Goal: Transaction & Acquisition: Download file/media

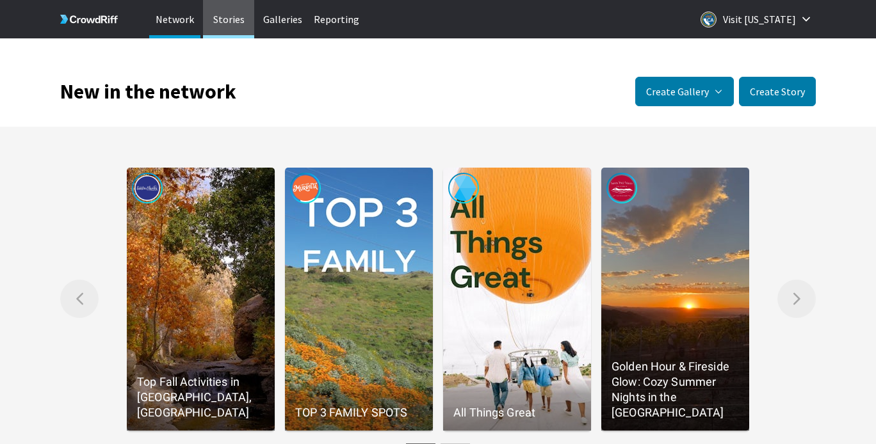
click at [227, 30] on p "Stories" at bounding box center [228, 19] width 51 height 38
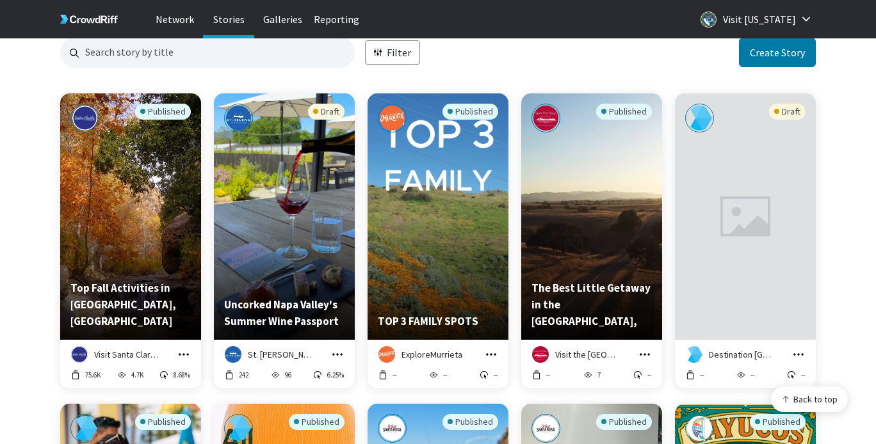
scroll to position [92, 0]
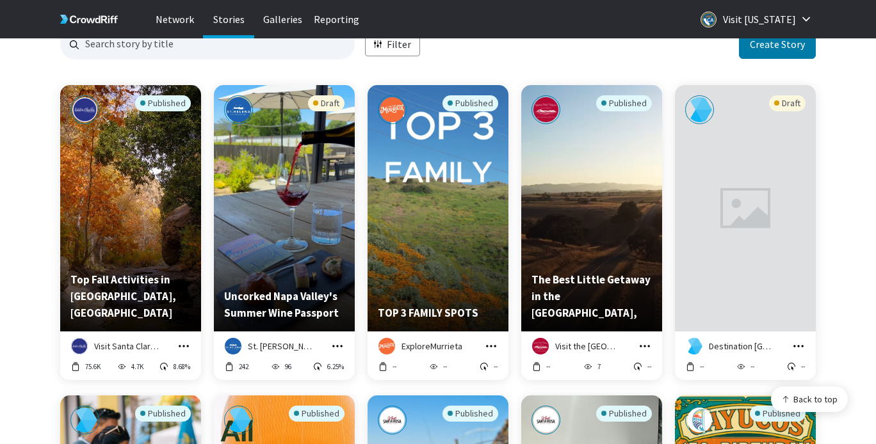
click at [182, 350] on icon "grid" at bounding box center [183, 346] width 13 height 13
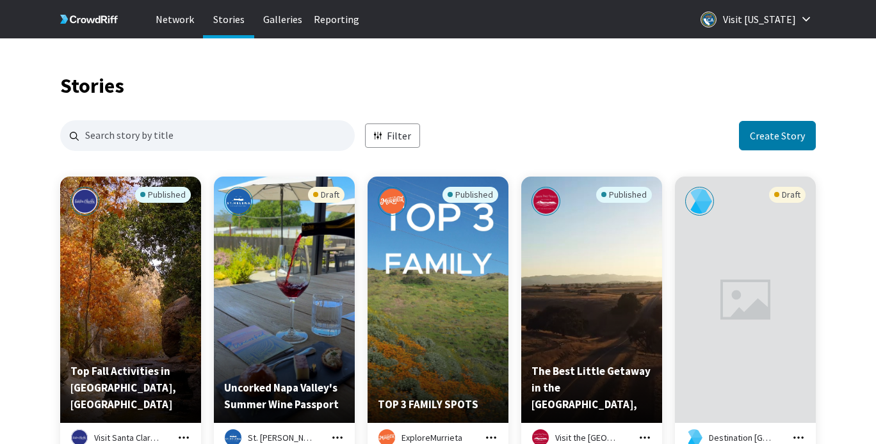
scroll to position [2484, 756]
click at [380, 136] on icon "button" at bounding box center [378, 136] width 8 height 8
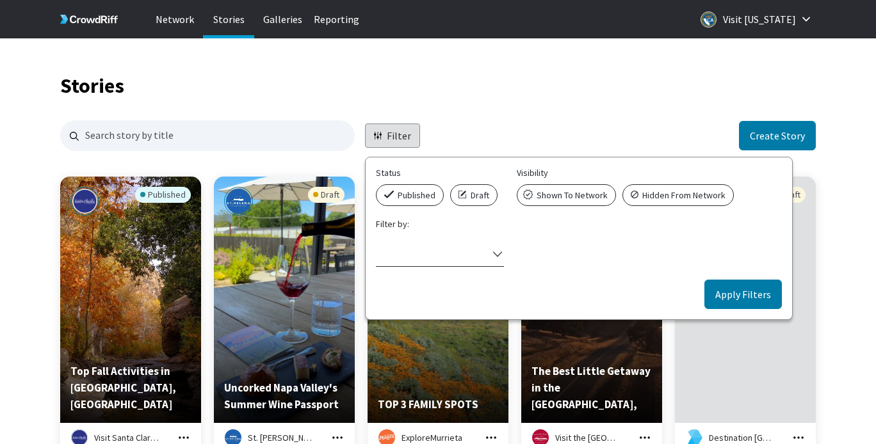
click at [398, 258] on div "Select filter" at bounding box center [432, 253] width 112 height 17
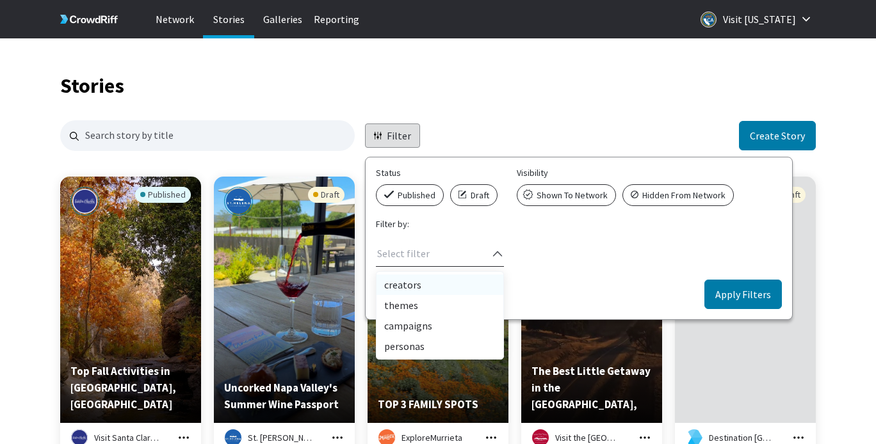
click at [394, 285] on div "creators" at bounding box center [440, 285] width 127 height 20
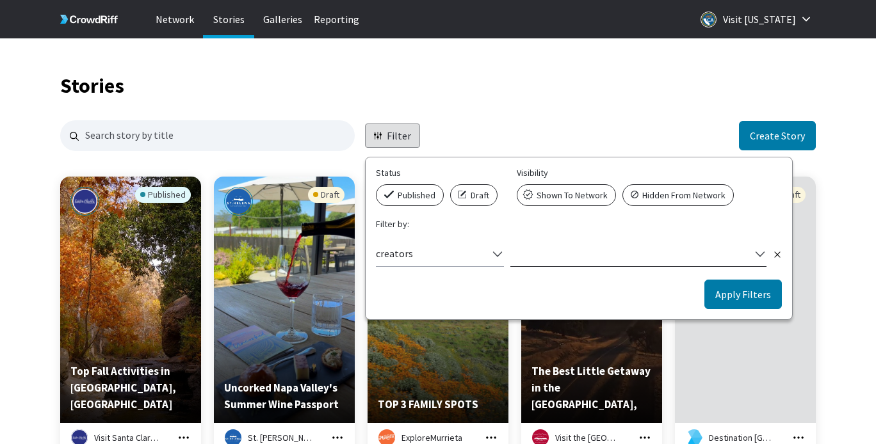
click at [533, 253] on div "Select filter" at bounding box center [638, 256] width 256 height 22
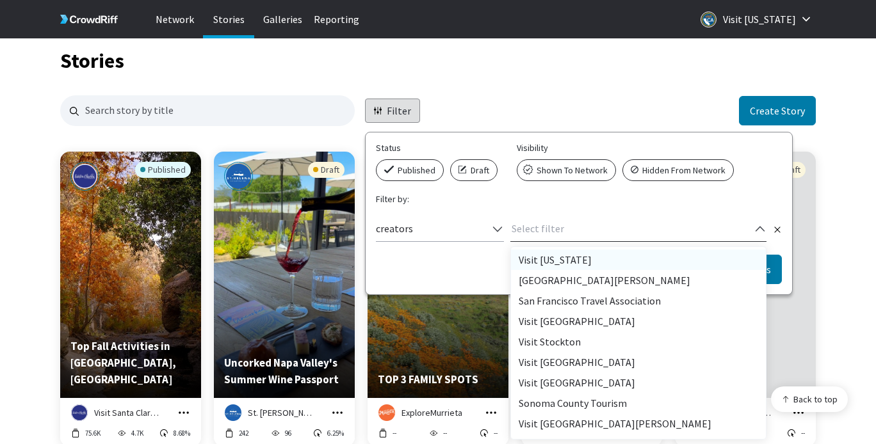
scroll to position [26, 0]
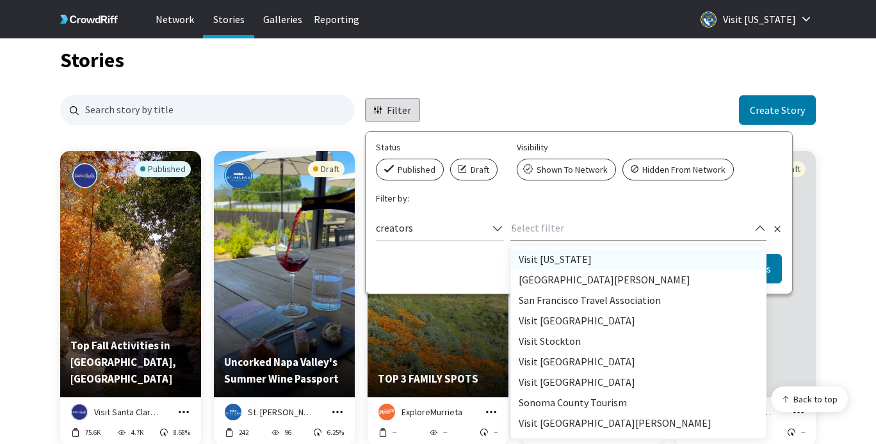
type input "vi"
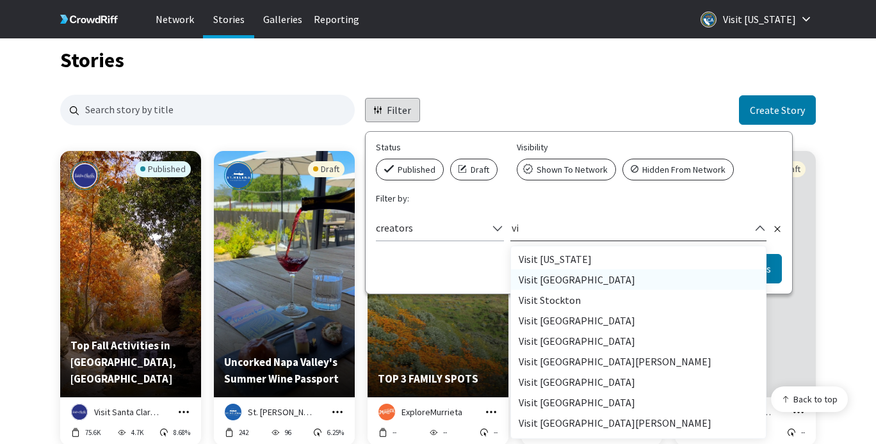
click at [570, 261] on div "Visit [US_STATE]" at bounding box center [638, 259] width 255 height 20
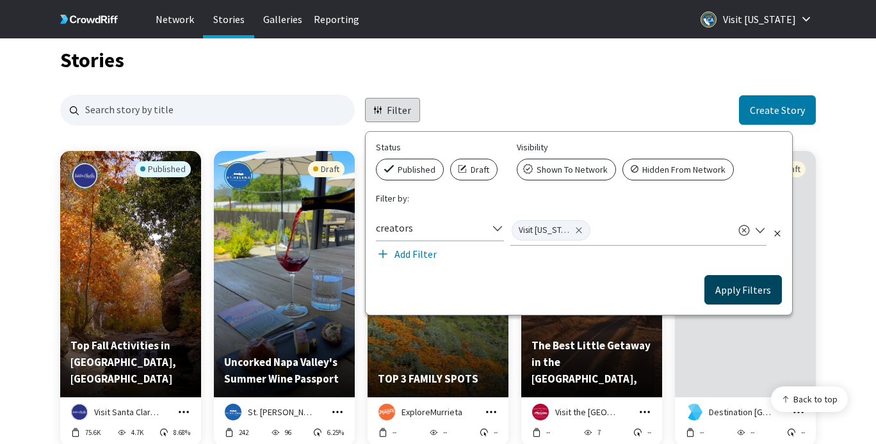
click at [739, 304] on button "Apply Filters" at bounding box center [742, 289] width 77 height 29
click at [735, 286] on button "Apply Filters" at bounding box center [742, 289] width 77 height 29
click at [520, 95] on div "Filter Status Published Draft Visibility Shown to Network Hidden from Network F…" at bounding box center [438, 110] width 756 height 31
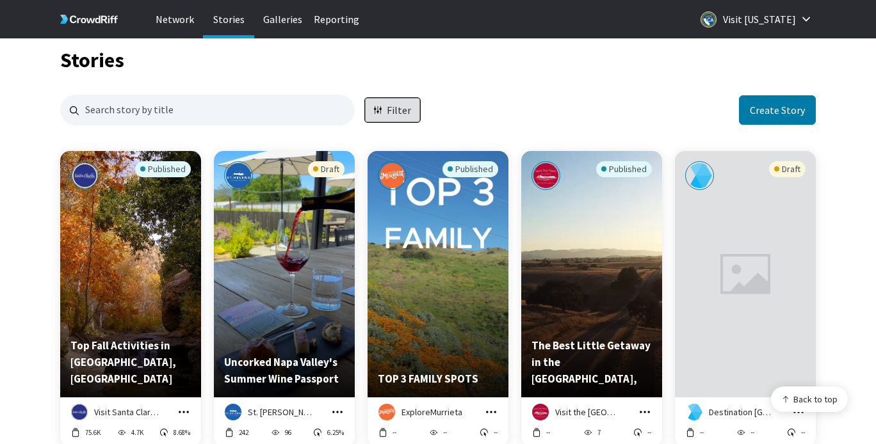
click at [388, 103] on p "Filter" at bounding box center [399, 110] width 24 height 15
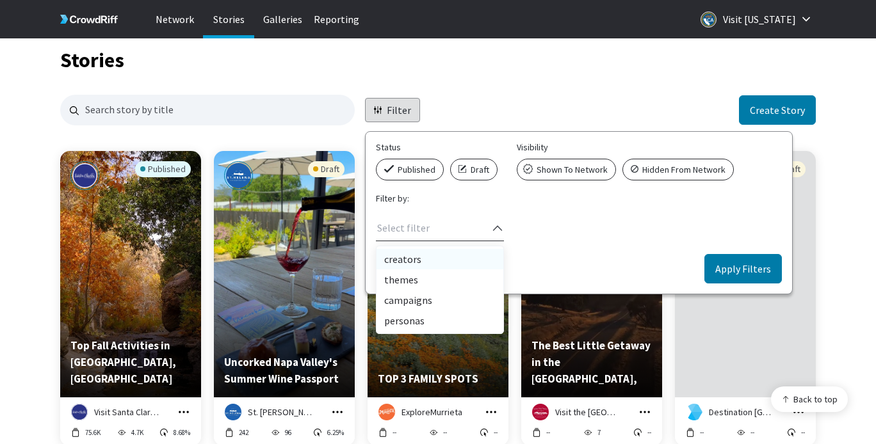
click at [471, 220] on div "Select filter" at bounding box center [432, 228] width 112 height 17
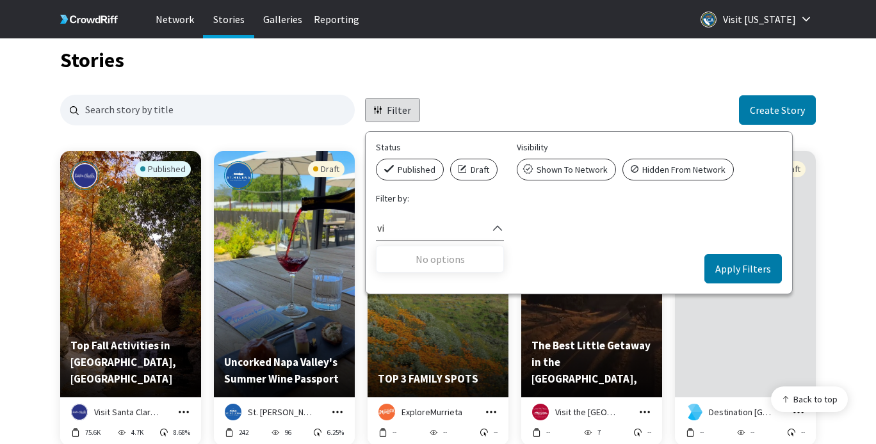
type input "v"
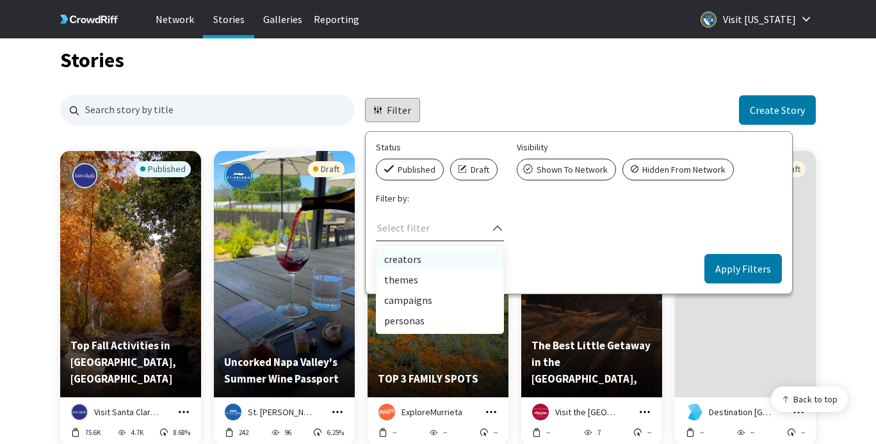
type input "c"
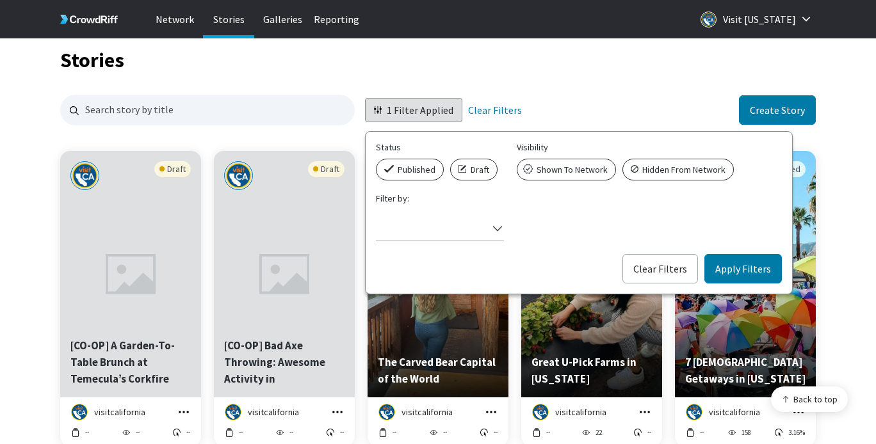
scroll to position [1274, 756]
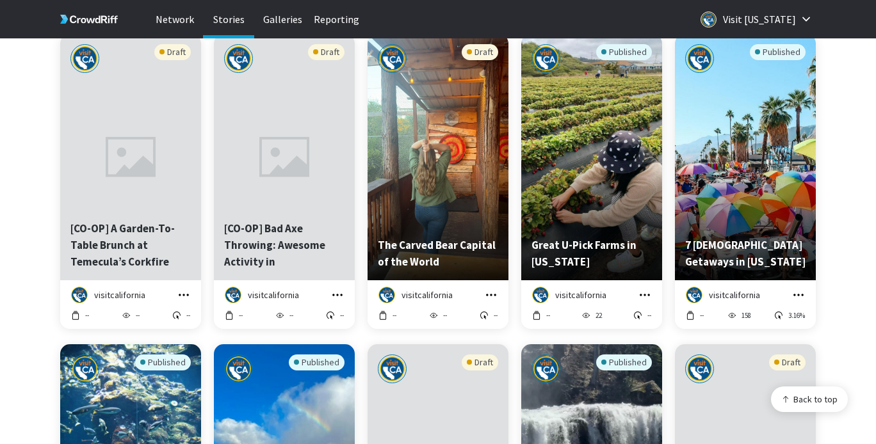
scroll to position [160, 0]
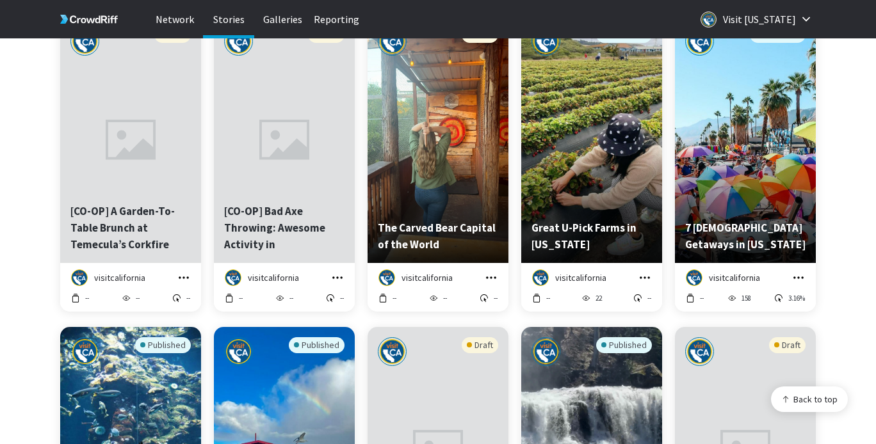
click at [800, 280] on icon "grid" at bounding box center [798, 277] width 13 height 13
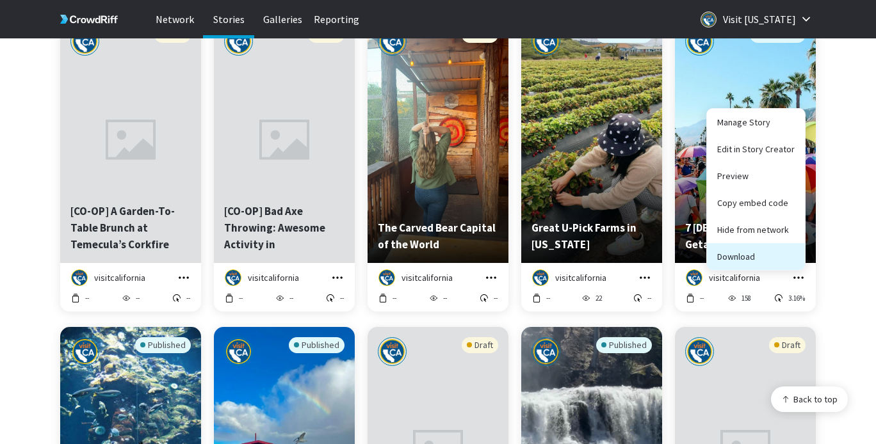
click at [729, 254] on button "Download" at bounding box center [756, 256] width 98 height 27
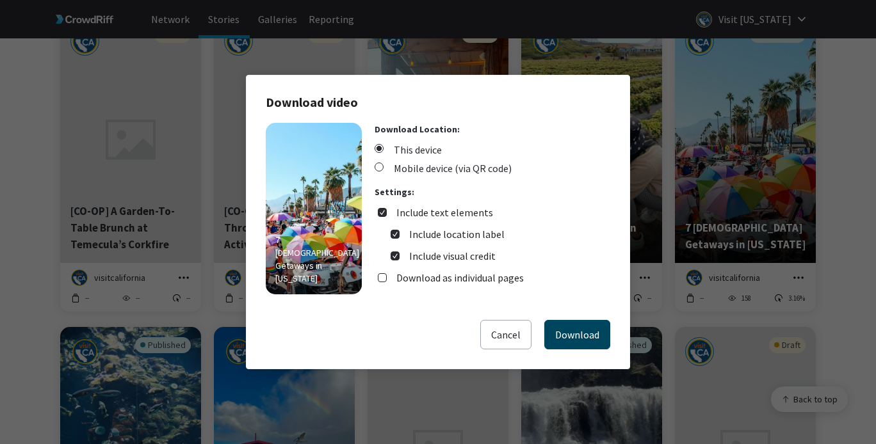
click at [583, 321] on button "Download" at bounding box center [577, 334] width 66 height 29
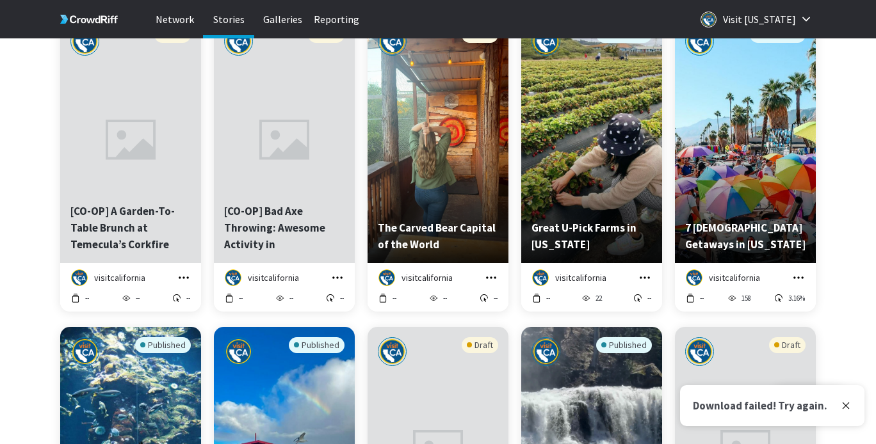
click at [846, 412] on div "Download failed! Try again." at bounding box center [772, 405] width 184 height 41
